Goal: Use online tool/utility: Utilize a website feature to perform a specific function

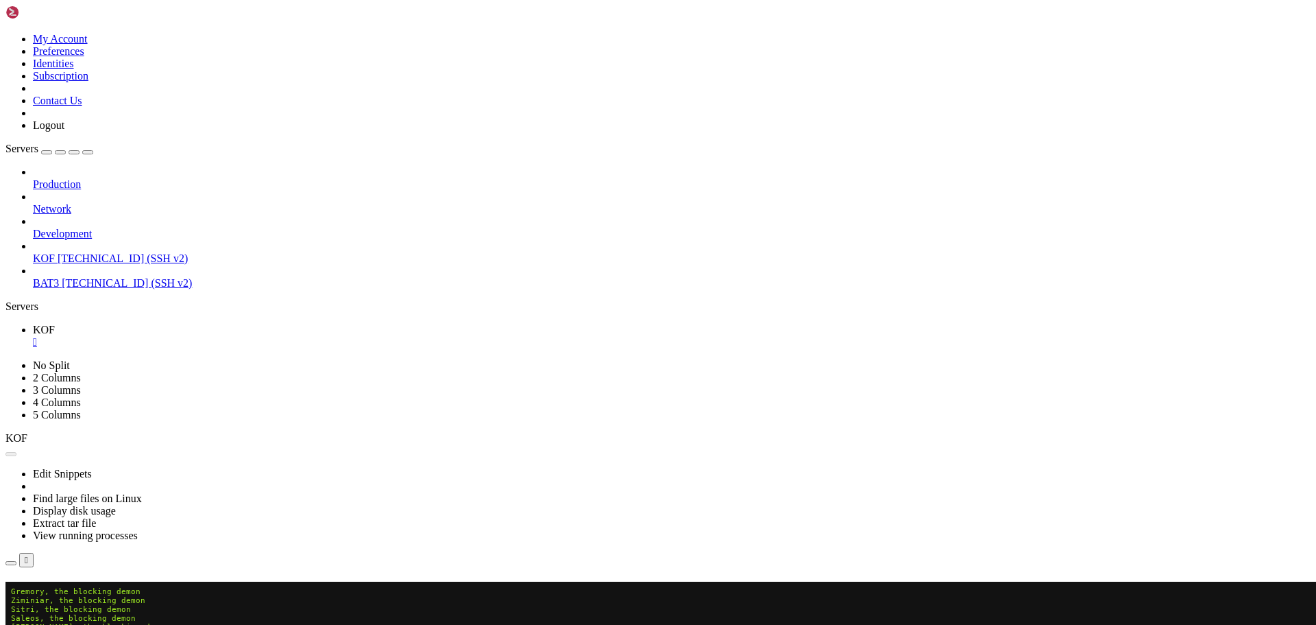
scroll to position [704, 0]
click at [60, 594] on button "Reconnect" at bounding box center [32, 601] width 55 height 14
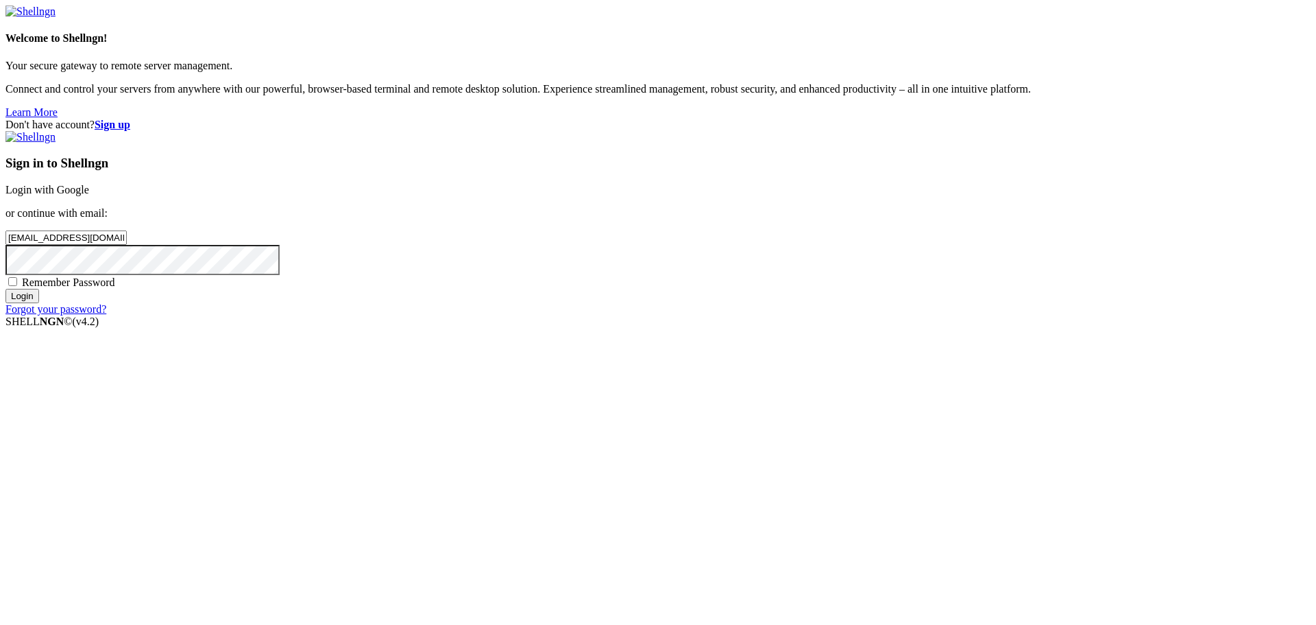
click at [39, 303] on input "Login" at bounding box center [22, 296] width 34 height 14
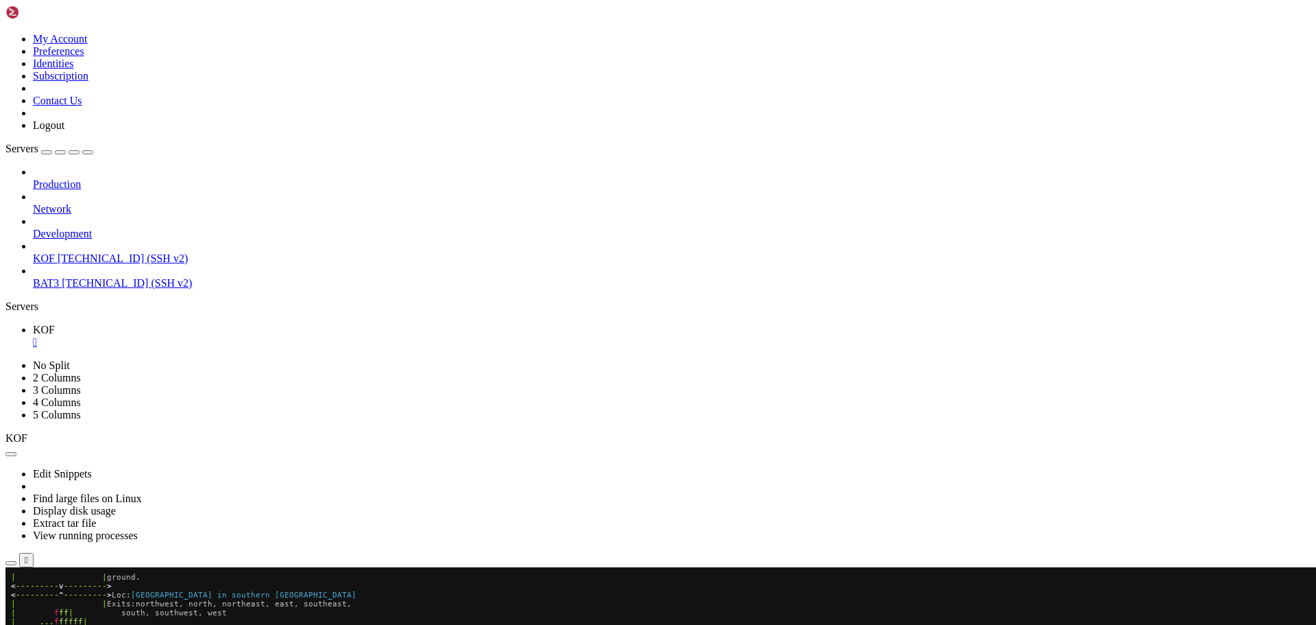
scroll to position [918, 0]
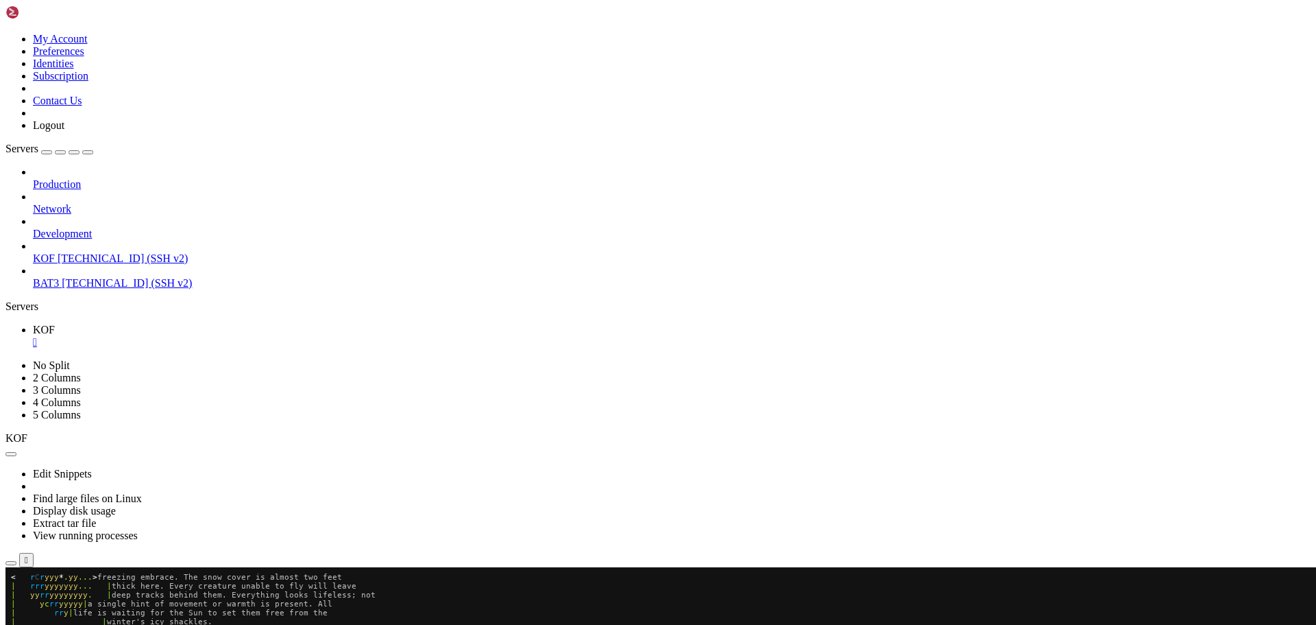
scroll to position [1016, 0]
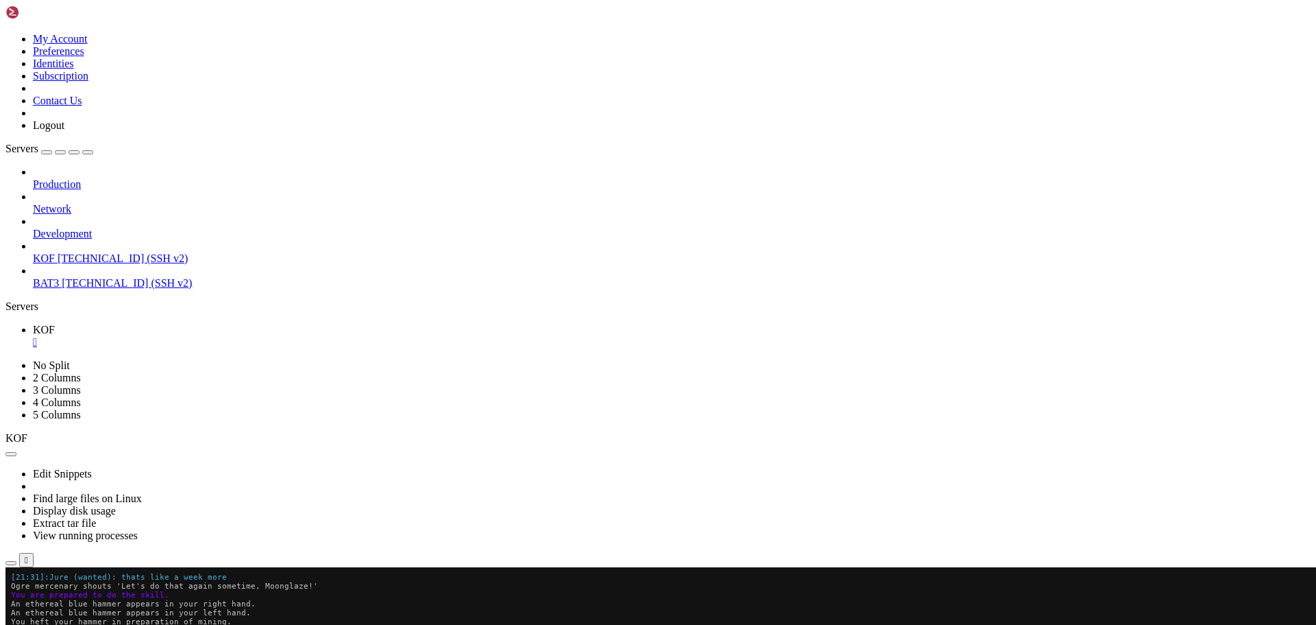
click at [880, 624] on x-row "You heft your hammer in preparation of mining." at bounding box center [577, 630] width 1133 height 9
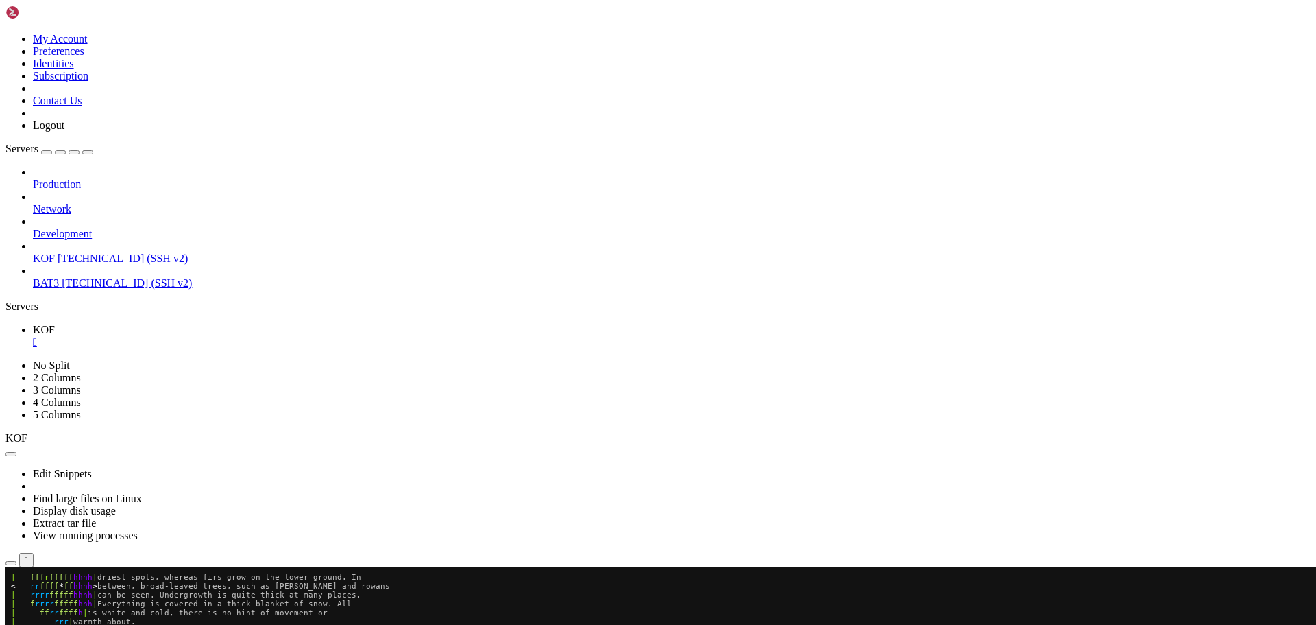
scroll to position [1114, 0]
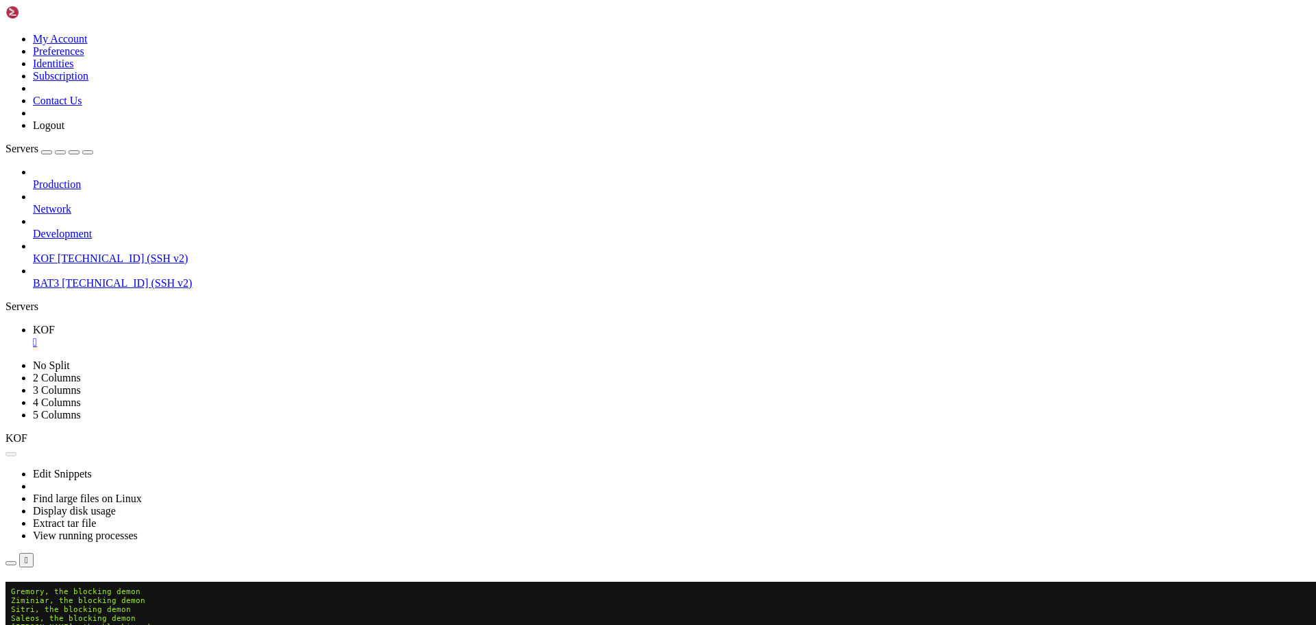
click at [60, 594] on button "Reconnect" at bounding box center [32, 601] width 55 height 14
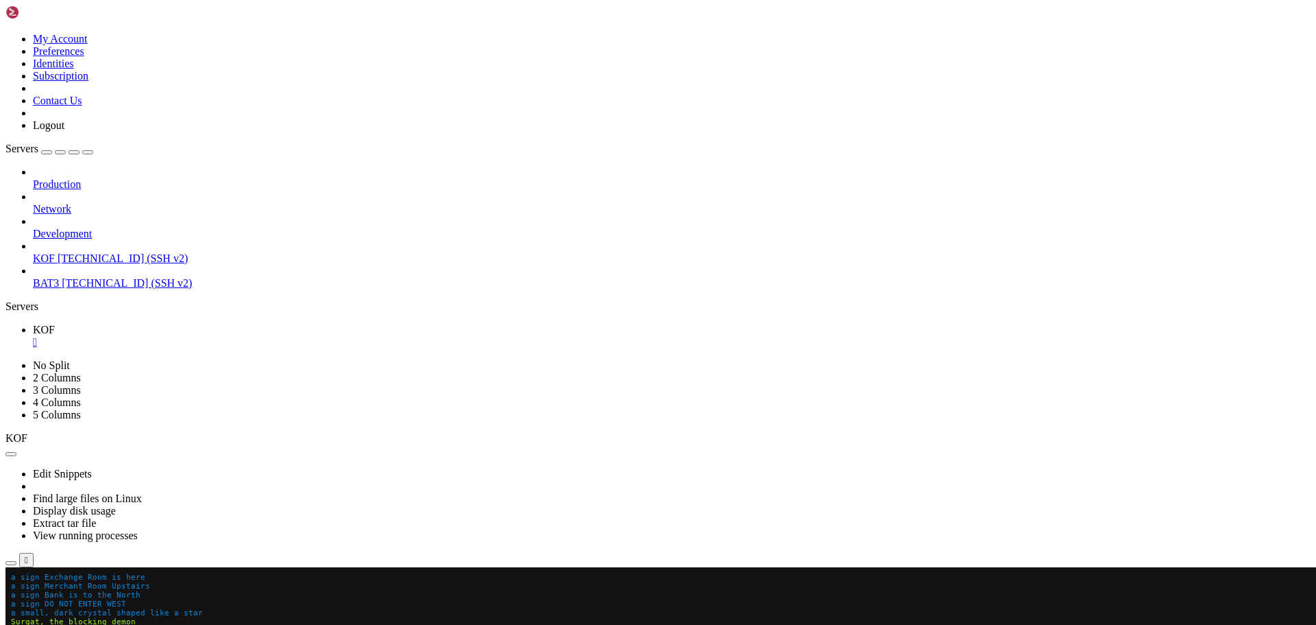
scroll to position [1426, 0]
